Goal: Communication & Community: Answer question/provide support

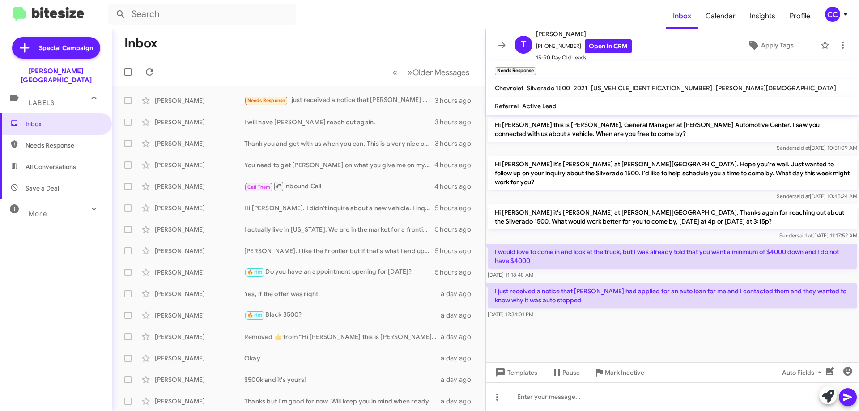
click at [44, 141] on span "Needs Response" at bounding box center [64, 145] width 76 height 9
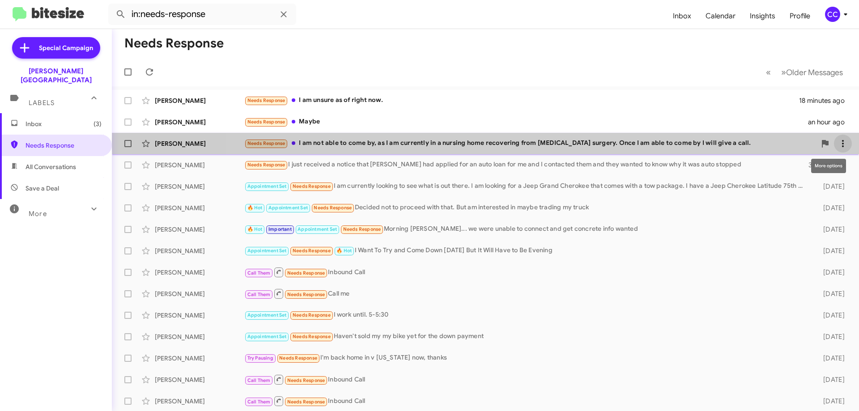
click at [838, 141] on icon at bounding box center [843, 143] width 11 height 11
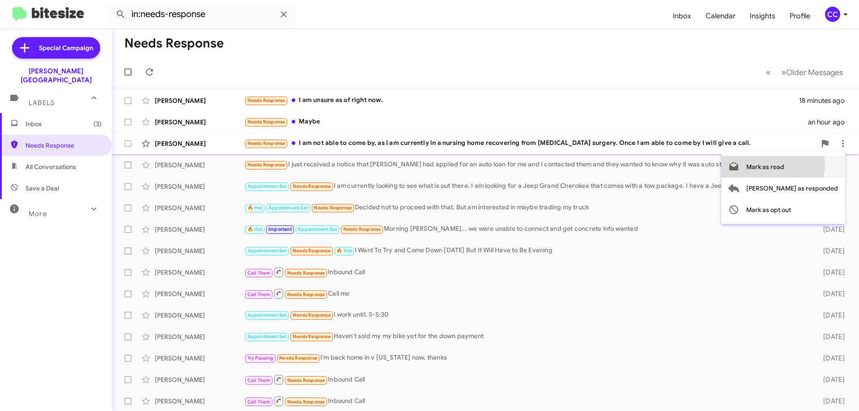
click at [784, 165] on span "Mark as read" at bounding box center [765, 166] width 38 height 21
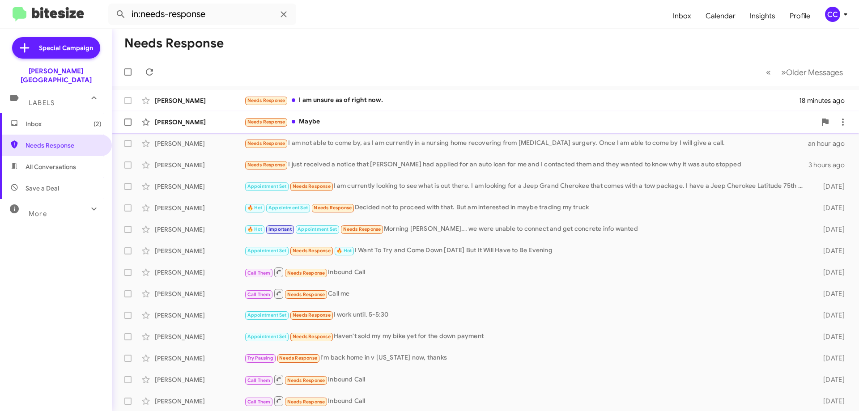
drag, startPoint x: 836, startPoint y: 143, endPoint x: 687, endPoint y: 123, distance: 150.9
click at [687, 123] on div "Needs Response Maybe" at bounding box center [530, 122] width 572 height 10
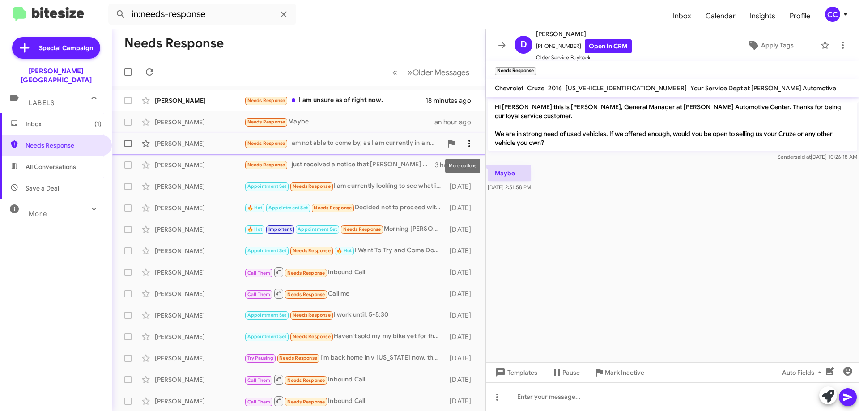
click at [465, 143] on icon at bounding box center [469, 143] width 11 height 11
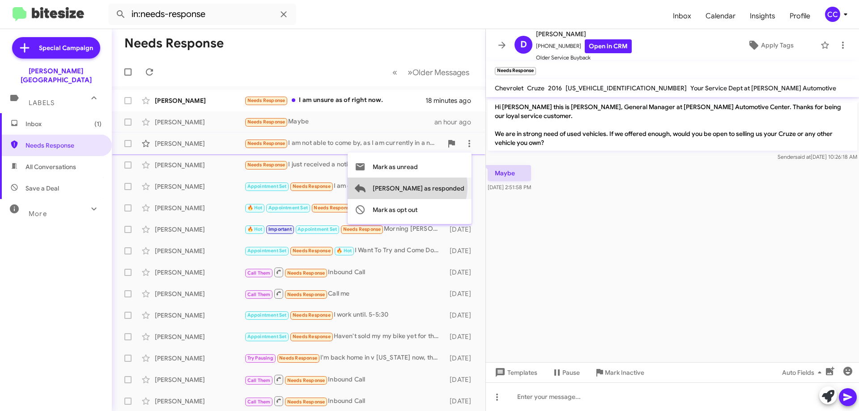
click at [443, 187] on span "[PERSON_NAME] as responded" at bounding box center [419, 188] width 92 height 21
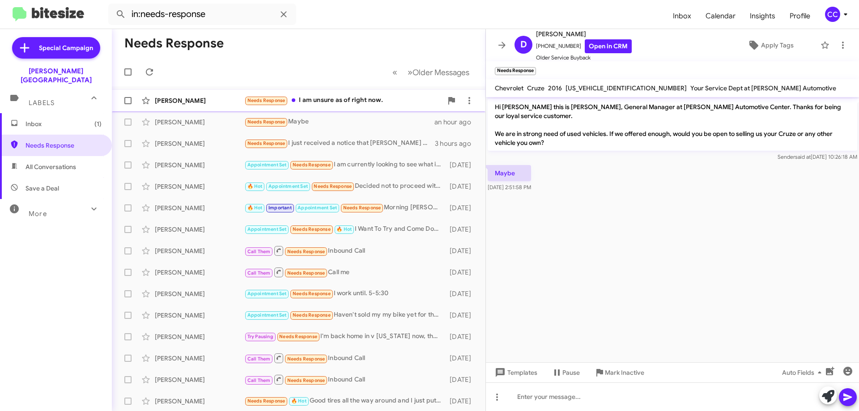
click at [188, 98] on div "[PERSON_NAME]" at bounding box center [199, 100] width 89 height 9
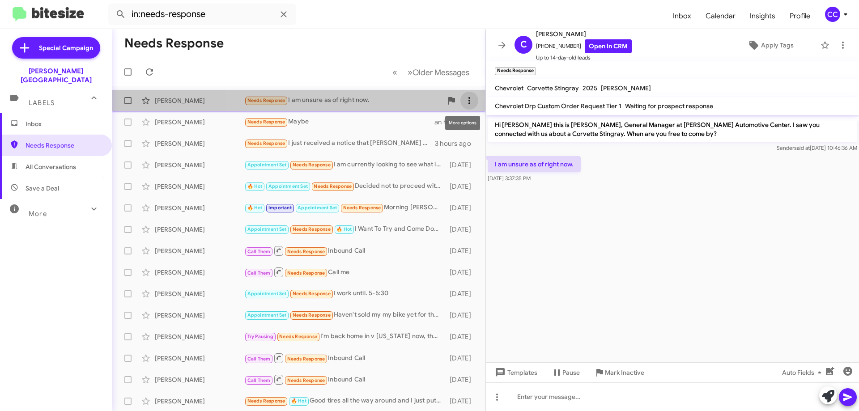
click at [464, 100] on icon at bounding box center [469, 100] width 11 height 11
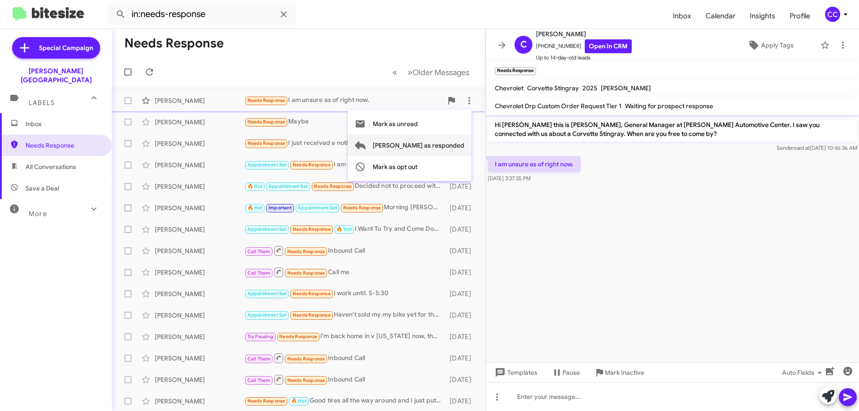
click at [444, 144] on span "[PERSON_NAME] as responded" at bounding box center [419, 145] width 92 height 21
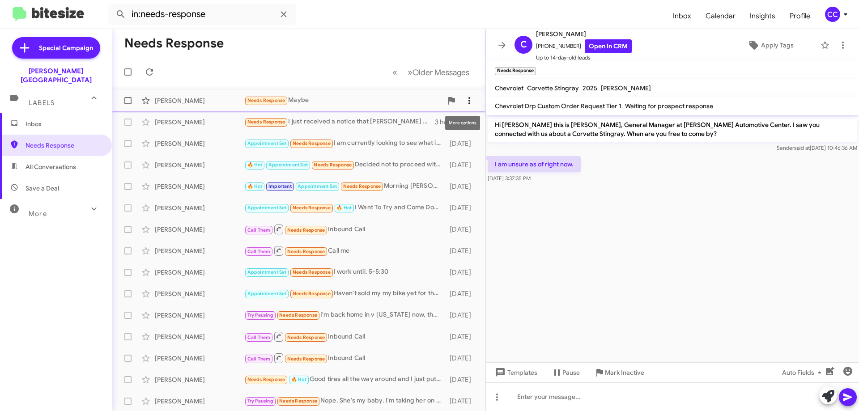
click at [464, 98] on icon at bounding box center [469, 100] width 11 height 11
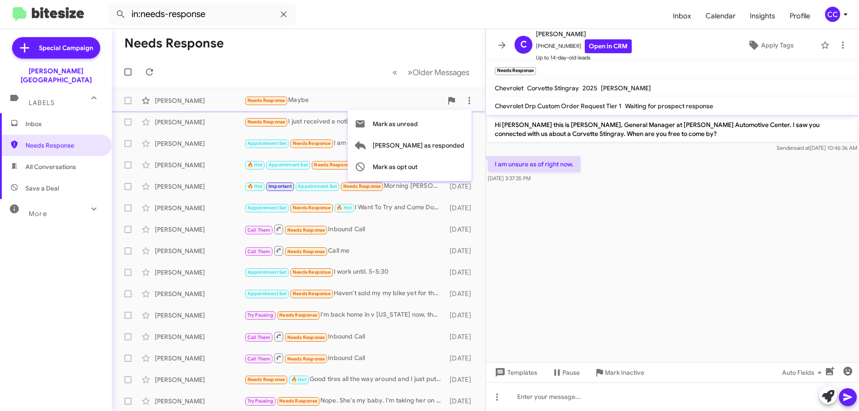
click at [684, 226] on div at bounding box center [429, 205] width 859 height 411
click at [181, 97] on div "[PERSON_NAME]" at bounding box center [199, 100] width 89 height 9
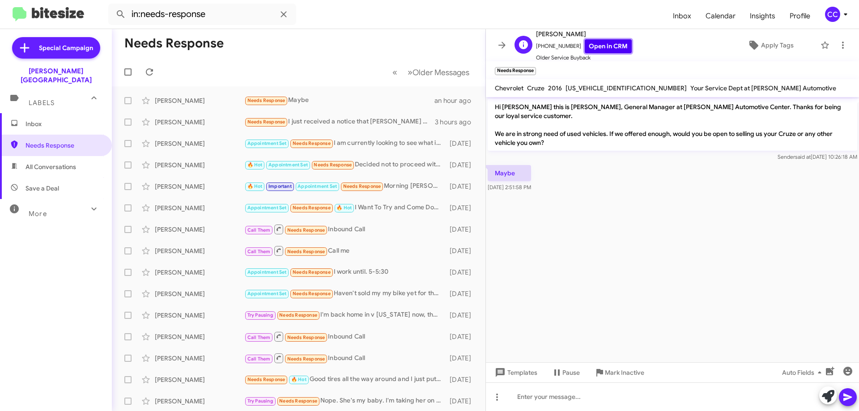
click at [607, 47] on link "Open in CRM" at bounding box center [608, 46] width 47 height 14
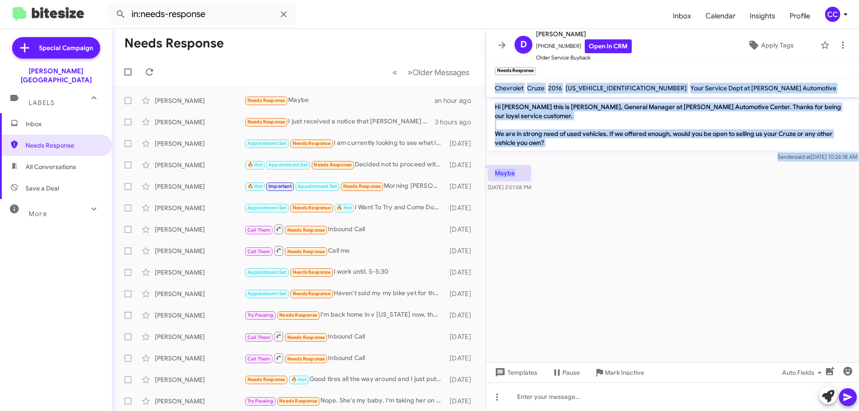
drag, startPoint x: 530, startPoint y: 170, endPoint x: 494, endPoint y: 84, distance: 92.8
click at [494, 84] on div "D [PERSON_NAME] [PHONE_NUMBER] Open in CRM Older Service Buyback Apply Tags Nee…" at bounding box center [672, 220] width 373 height 382
copy div "Chevrolet Cruze 2016 [US_VEHICLE_IDENTIFICATION_NUMBER] Your Service Dept at [P…"
click at [59, 156] on span "All Conversations" at bounding box center [56, 166] width 112 height 21
type input "in:all-conversations"
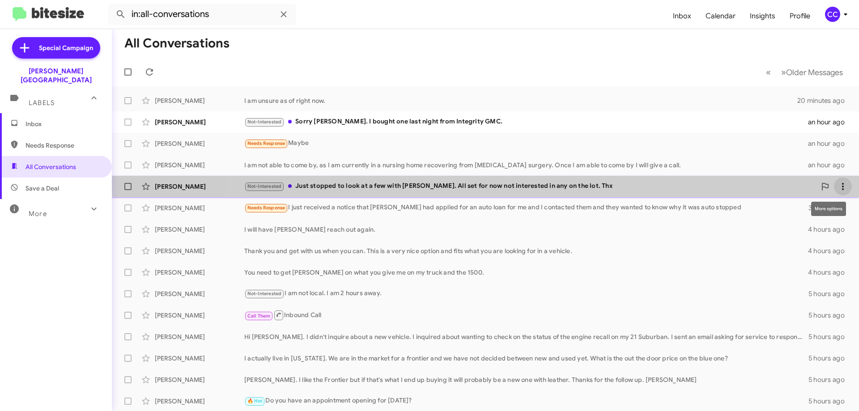
click at [840, 182] on icon at bounding box center [843, 186] width 11 height 11
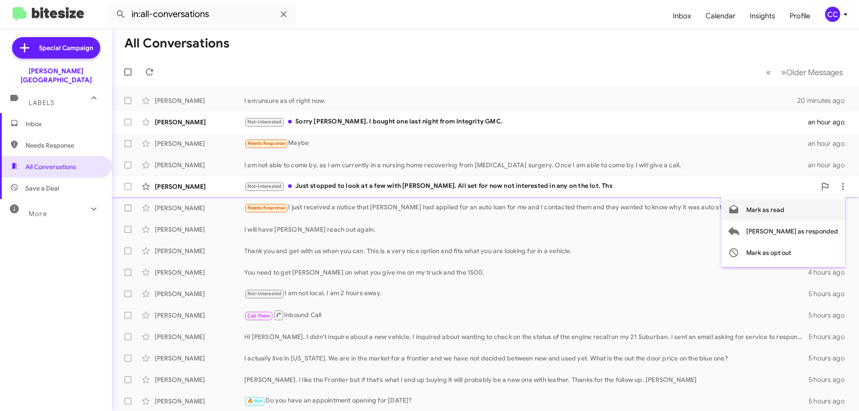
click at [784, 211] on span "Mark as read" at bounding box center [765, 209] width 38 height 21
click at [177, 125] on div "[PERSON_NAME]" at bounding box center [199, 122] width 89 height 9
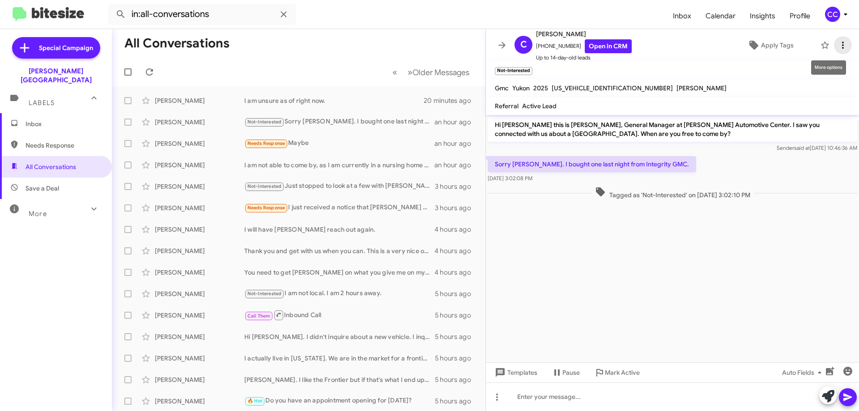
click at [839, 45] on icon at bounding box center [843, 45] width 11 height 11
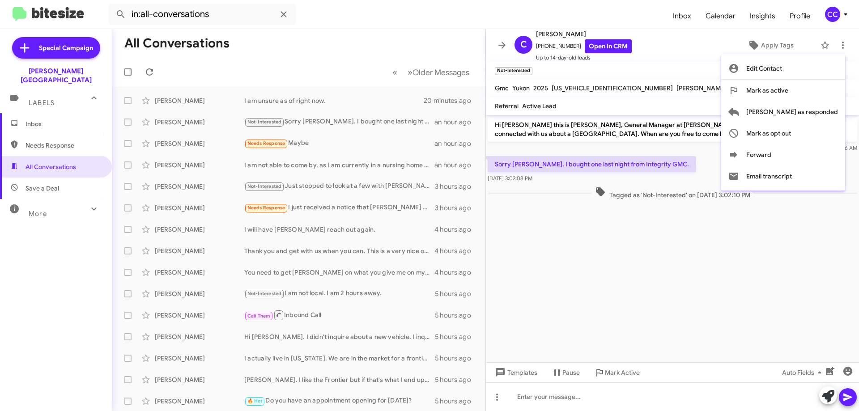
click at [56, 134] on div at bounding box center [429, 205] width 859 height 411
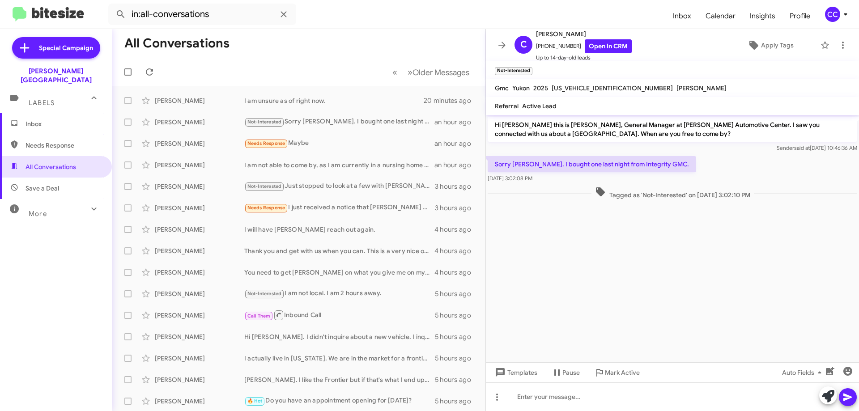
click at [32, 119] on span "Inbox" at bounding box center [64, 123] width 76 height 9
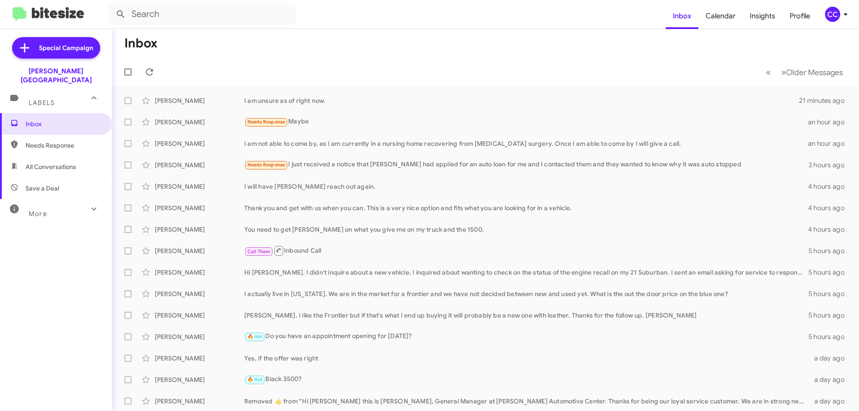
click at [55, 162] on span "All Conversations" at bounding box center [51, 166] width 51 height 9
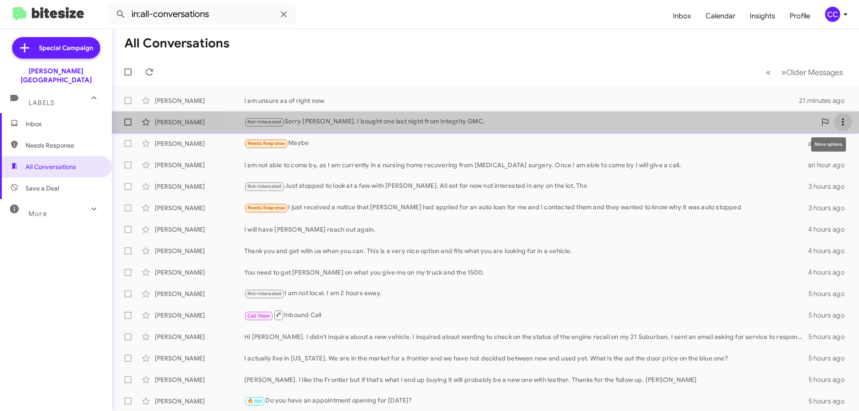
click at [838, 121] on icon at bounding box center [843, 122] width 11 height 11
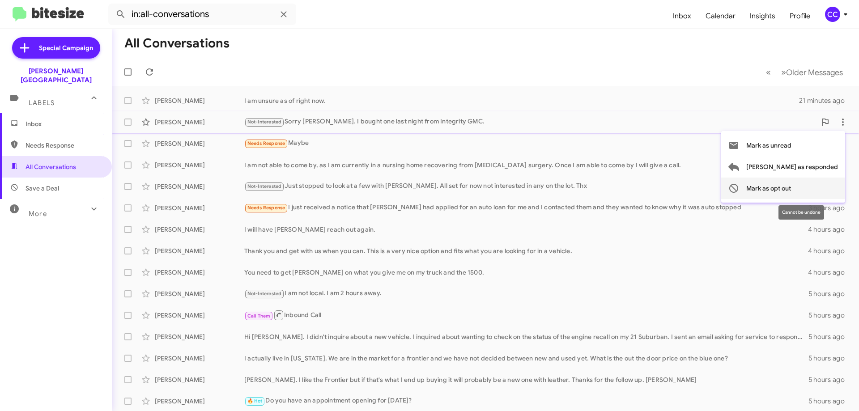
click at [791, 191] on span "Mark as opt out" at bounding box center [768, 188] width 45 height 21
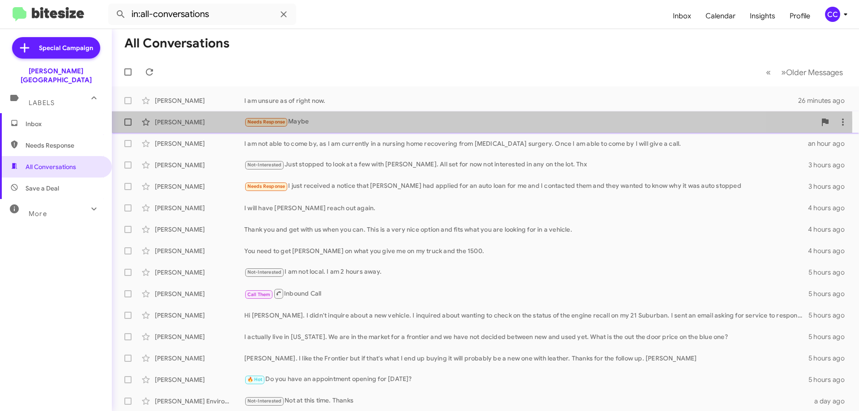
click at [184, 122] on div "[PERSON_NAME]" at bounding box center [199, 122] width 89 height 9
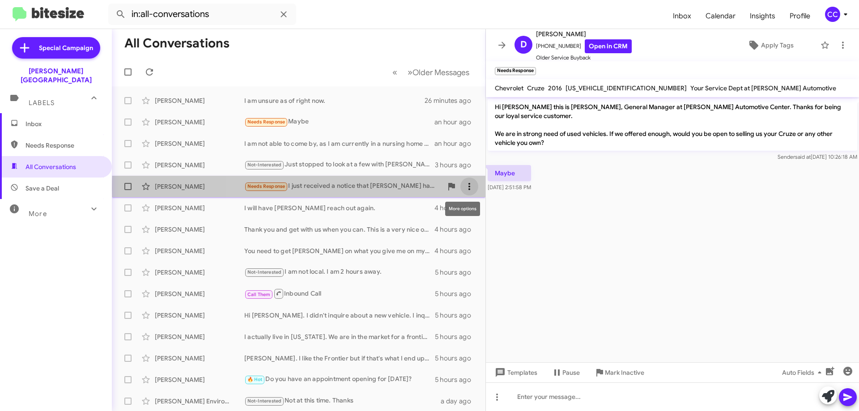
click at [466, 188] on icon at bounding box center [469, 186] width 11 height 11
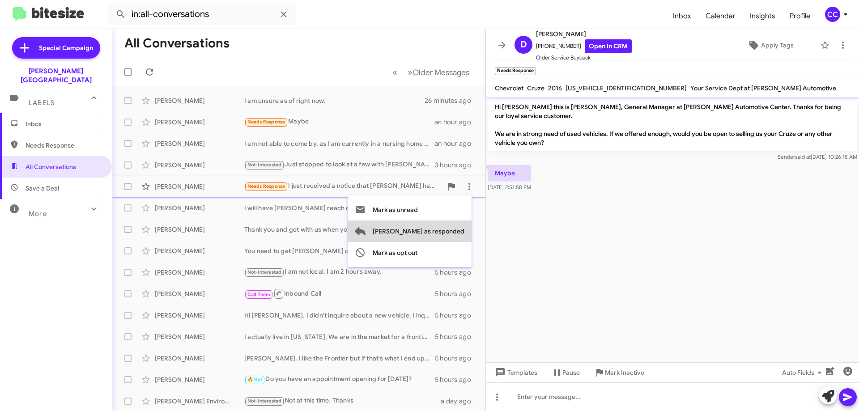
click at [454, 230] on span "[PERSON_NAME] as responded" at bounding box center [419, 231] width 92 height 21
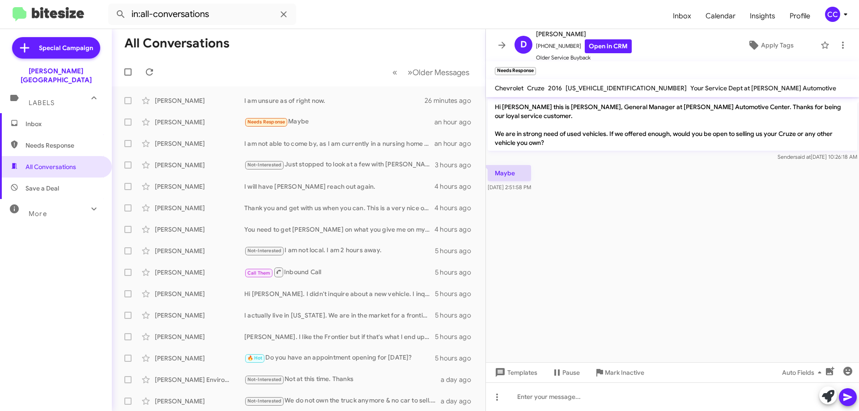
drag, startPoint x: 497, startPoint y: 183, endPoint x: 490, endPoint y: 91, distance: 92.4
click at [490, 91] on div "D [PERSON_NAME] [PHONE_NUMBER] Open in CRM Older Service Buyback Apply Tags Nee…" at bounding box center [672, 220] width 373 height 382
click at [604, 48] on link "Open in CRM" at bounding box center [608, 46] width 47 height 14
click at [466, 117] on icon at bounding box center [469, 122] width 11 height 11
click at [439, 164] on span "[PERSON_NAME] as responded" at bounding box center [419, 166] width 92 height 21
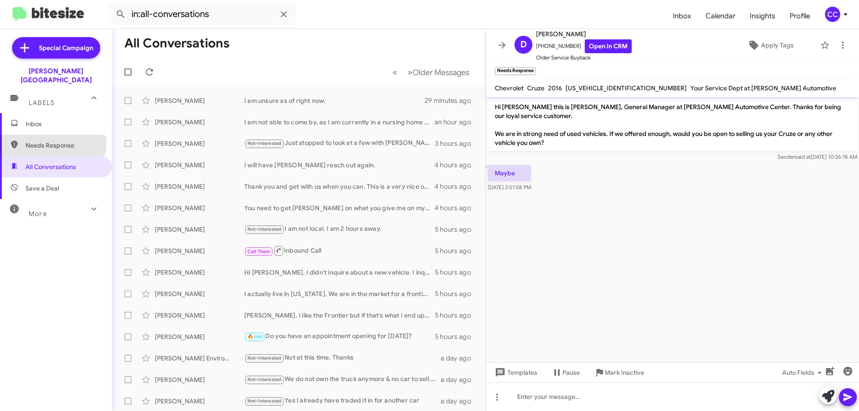
click at [43, 141] on span "Needs Response" at bounding box center [64, 145] width 76 height 9
type input "in:needs-response"
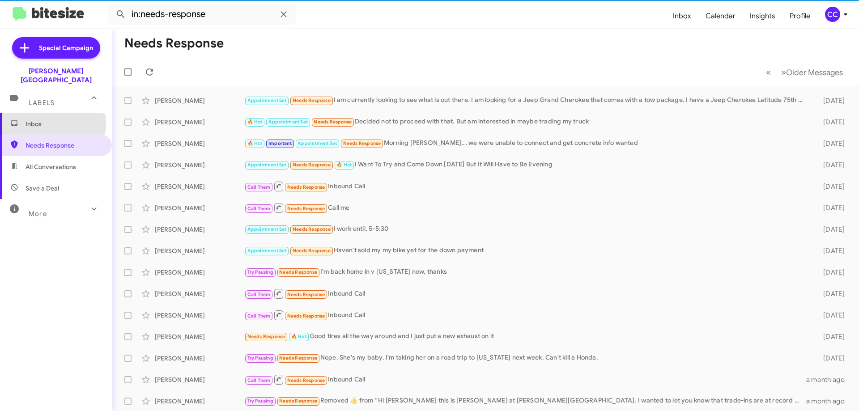
click at [41, 119] on span "Inbox" at bounding box center [64, 123] width 76 height 9
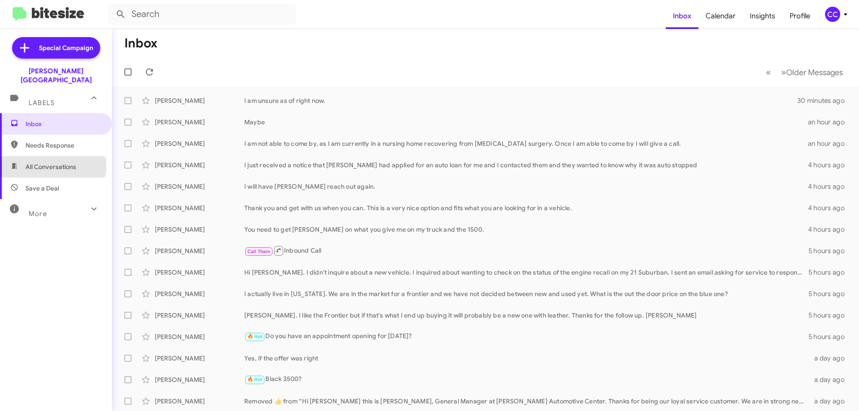
click at [49, 162] on span "All Conversations" at bounding box center [51, 166] width 51 height 9
type input "in:all-conversations"
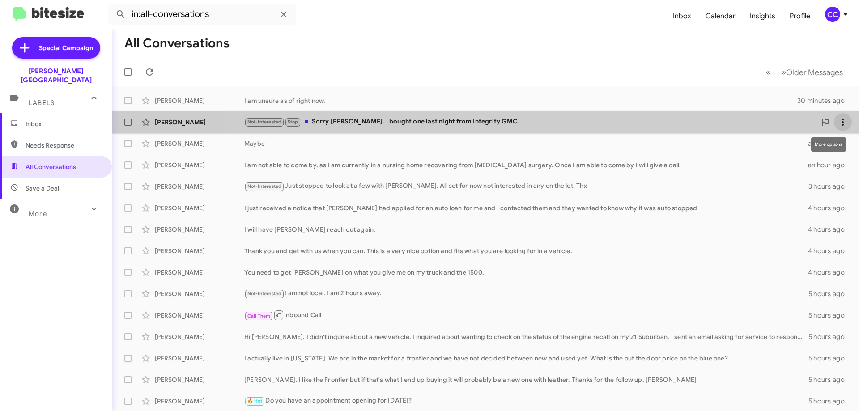
click at [838, 120] on icon at bounding box center [843, 122] width 11 height 11
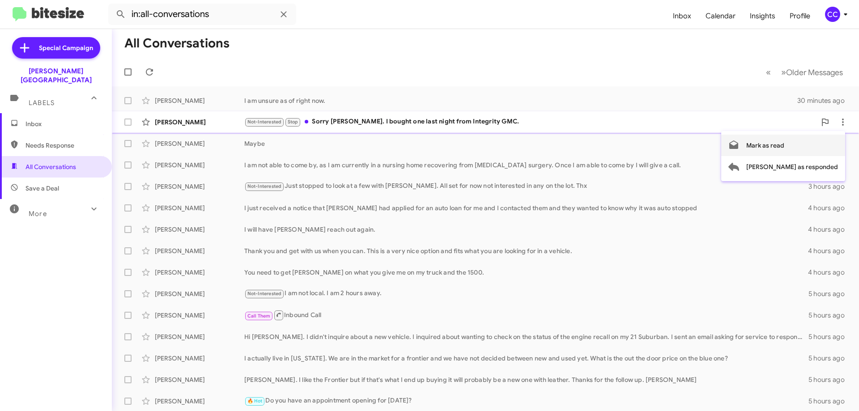
click at [784, 144] on span "Mark as read" at bounding box center [765, 145] width 38 height 21
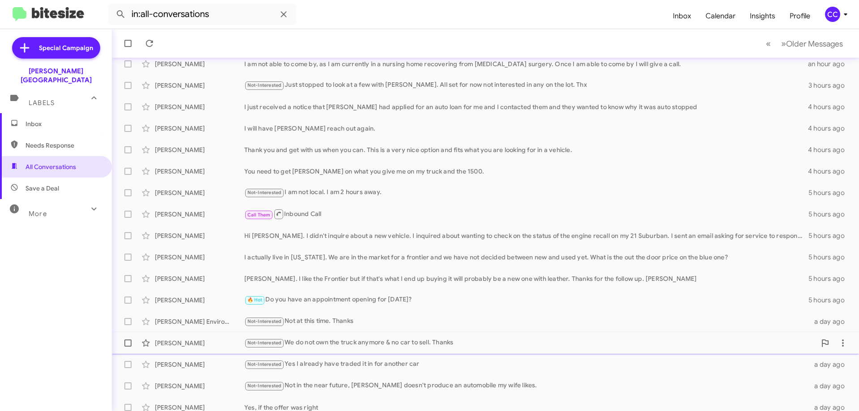
scroll to position [108, 0]
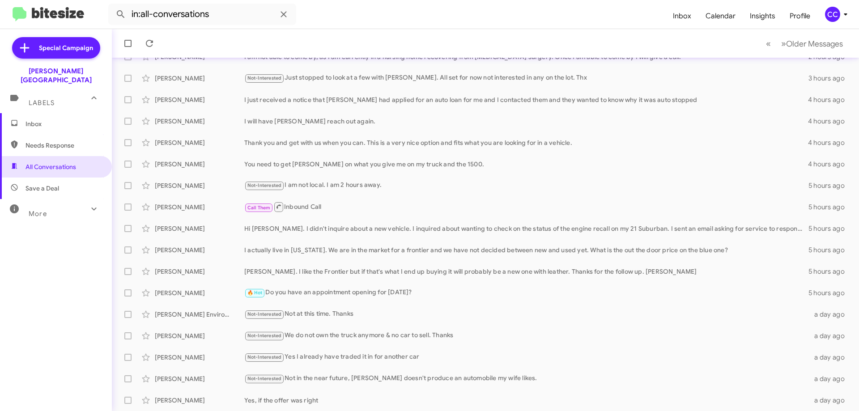
drag, startPoint x: 17, startPoint y: 118, endPoint x: 35, endPoint y: 115, distance: 18.1
click at [17, 119] on mat-icon at bounding box center [14, 124] width 8 height 10
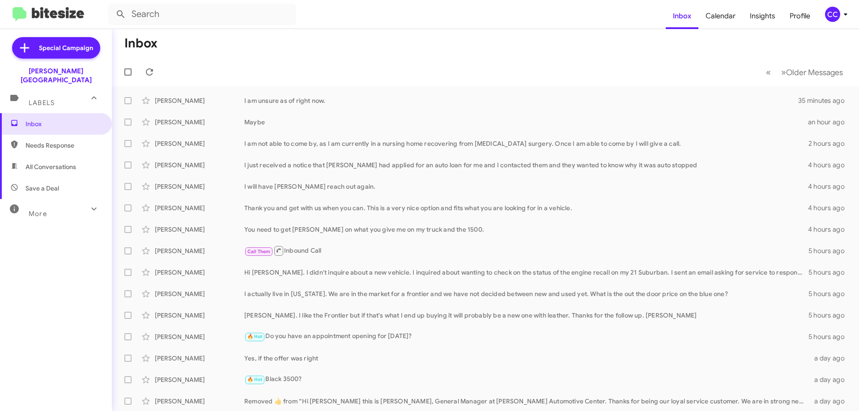
click at [38, 135] on span "Needs Response" at bounding box center [56, 145] width 112 height 21
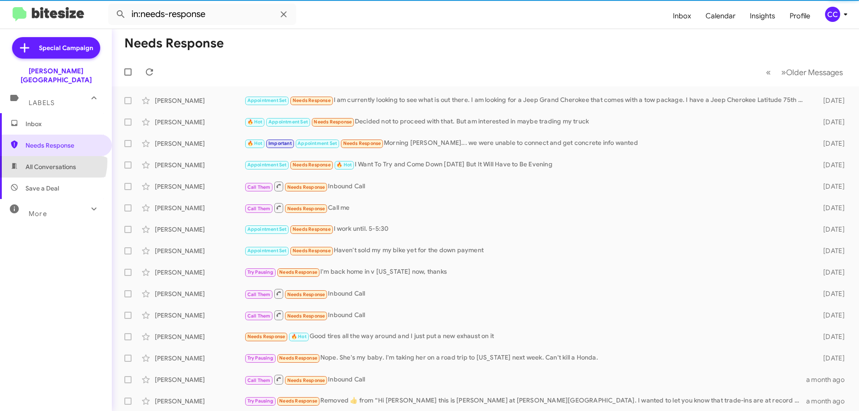
click at [46, 156] on span "All Conversations" at bounding box center [56, 166] width 112 height 21
type input "in:all-conversations"
